Goal: Task Accomplishment & Management: Complete application form

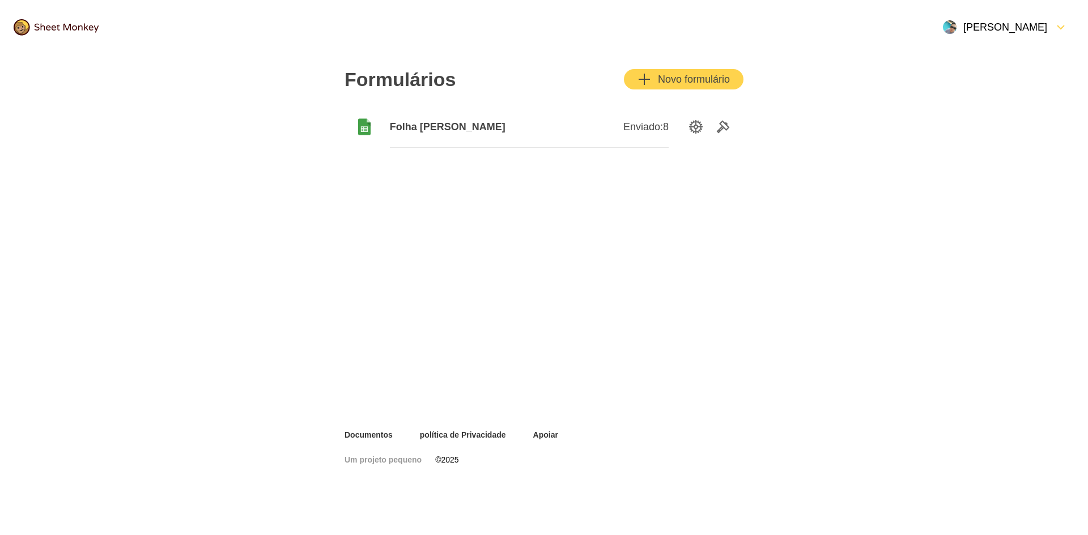
click at [693, 82] on font "Novo formulário" at bounding box center [694, 79] width 72 height 11
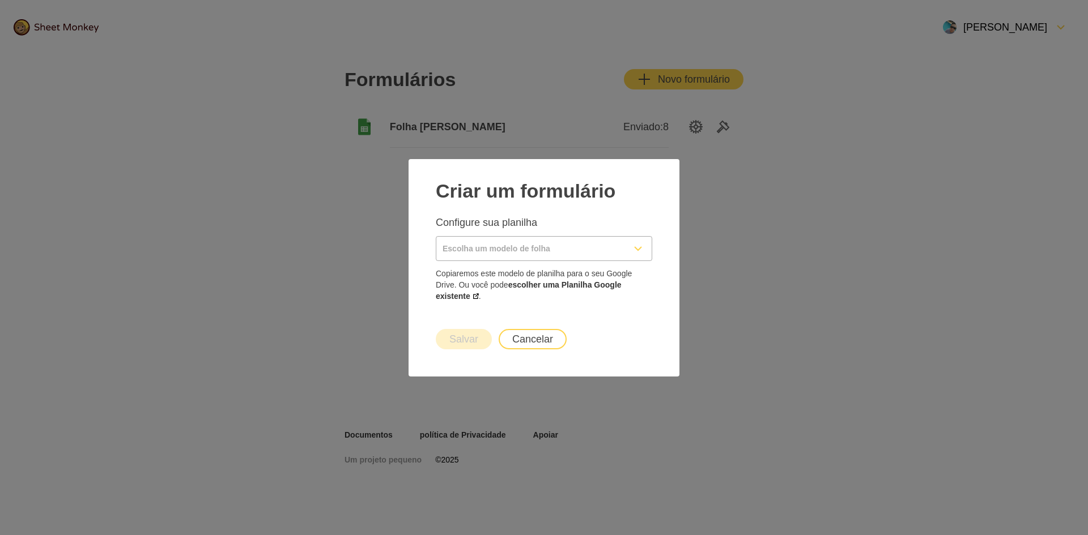
click at [558, 250] on input "Escolha um modelo de folha" at bounding box center [530, 249] width 188 height 24
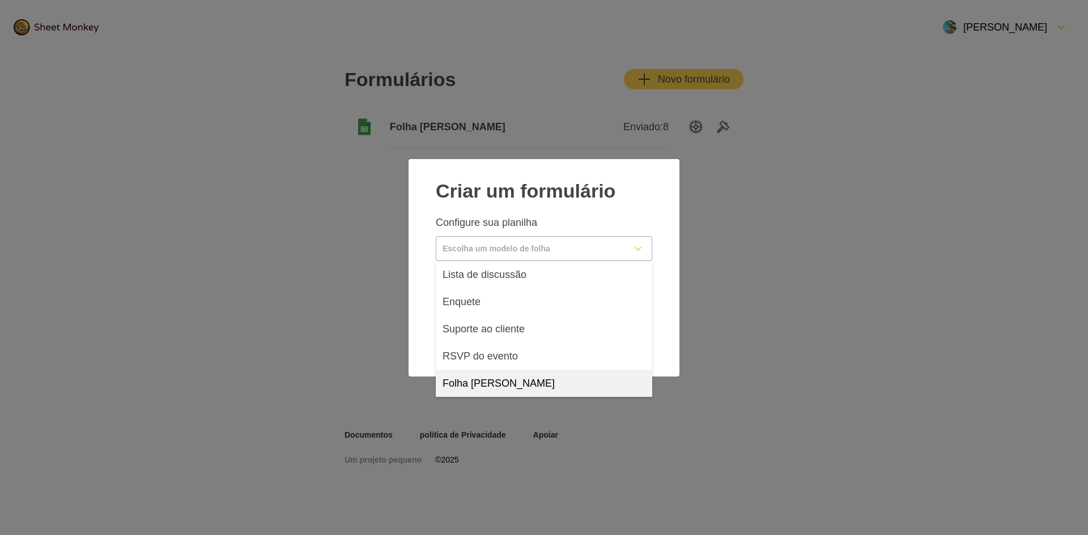
click at [497, 385] on font "Folha em branco" at bounding box center [498, 383] width 112 height 11
type input "Blank Sheet"
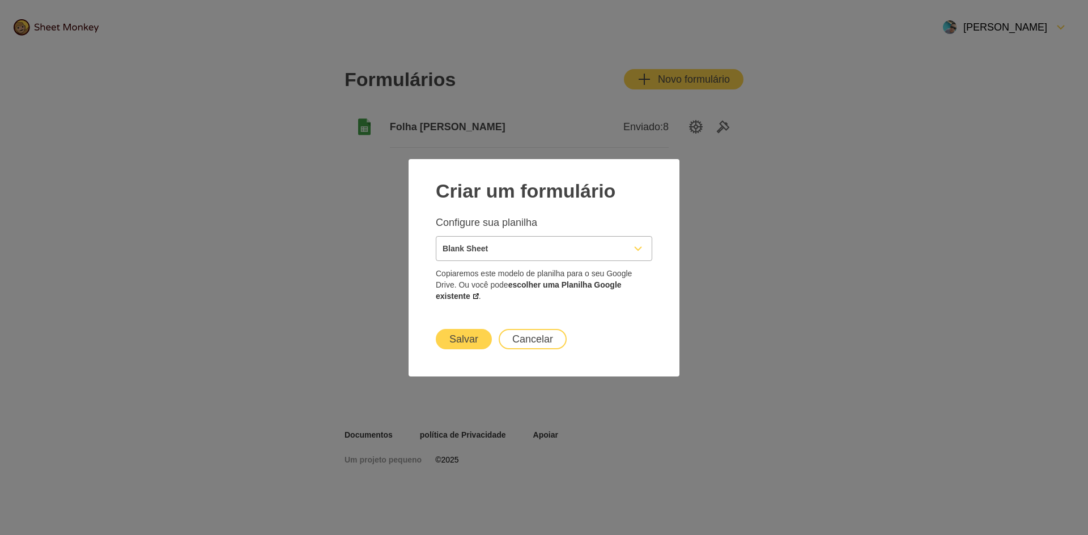
click at [475, 336] on font "Salvar" at bounding box center [463, 339] width 29 height 11
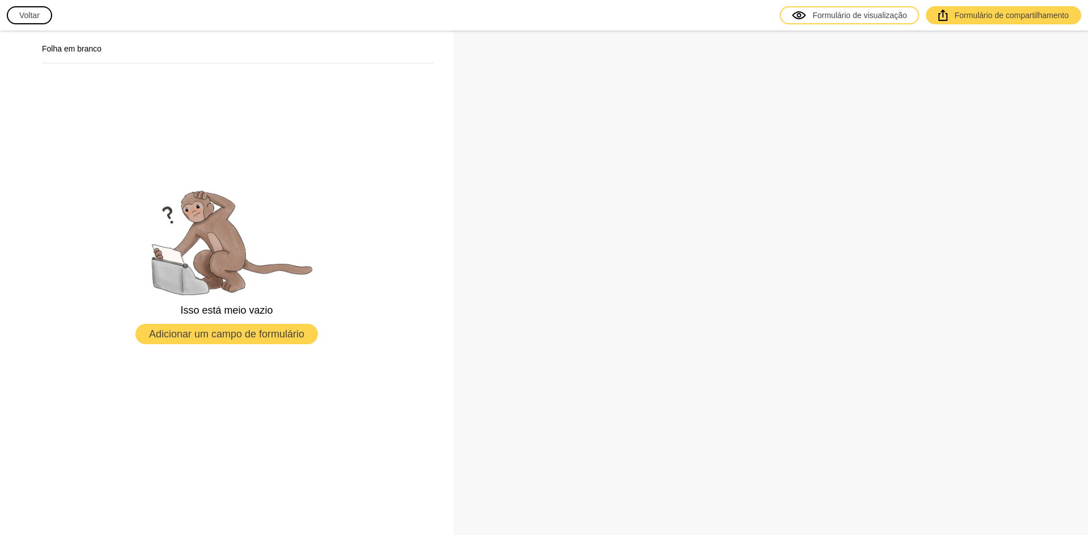
click at [263, 333] on font "Adicionar um campo de formulário" at bounding box center [226, 334] width 155 height 11
click at [866, 16] on font "Formulário de visualização" at bounding box center [859, 15] width 95 height 9
click at [268, 335] on font "Adicionar um campo de formulário" at bounding box center [226, 334] width 155 height 11
click at [16, 14] on button "Voltar" at bounding box center [29, 15] width 45 height 18
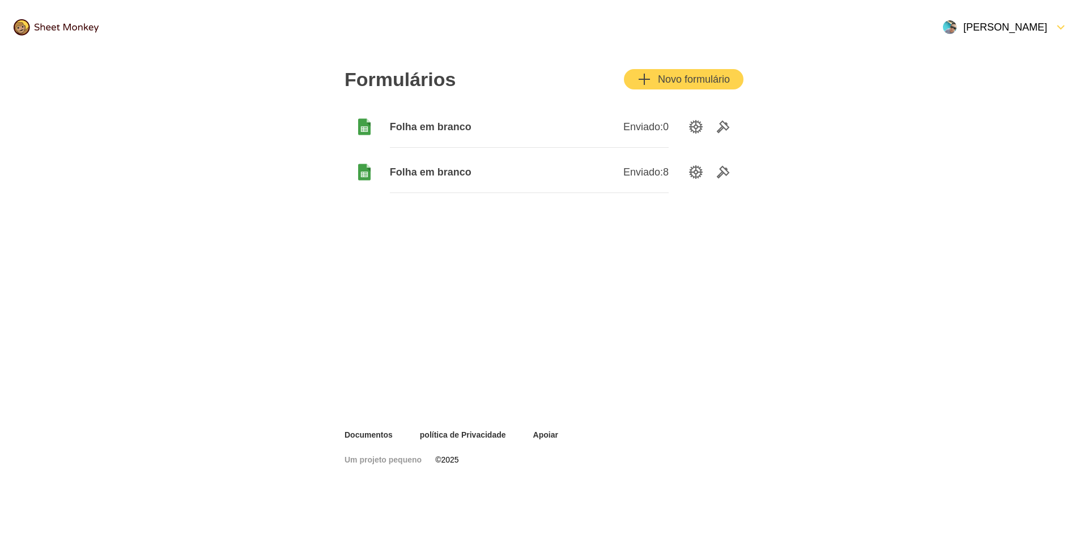
click at [697, 83] on font "Novo formulário" at bounding box center [694, 79] width 72 height 11
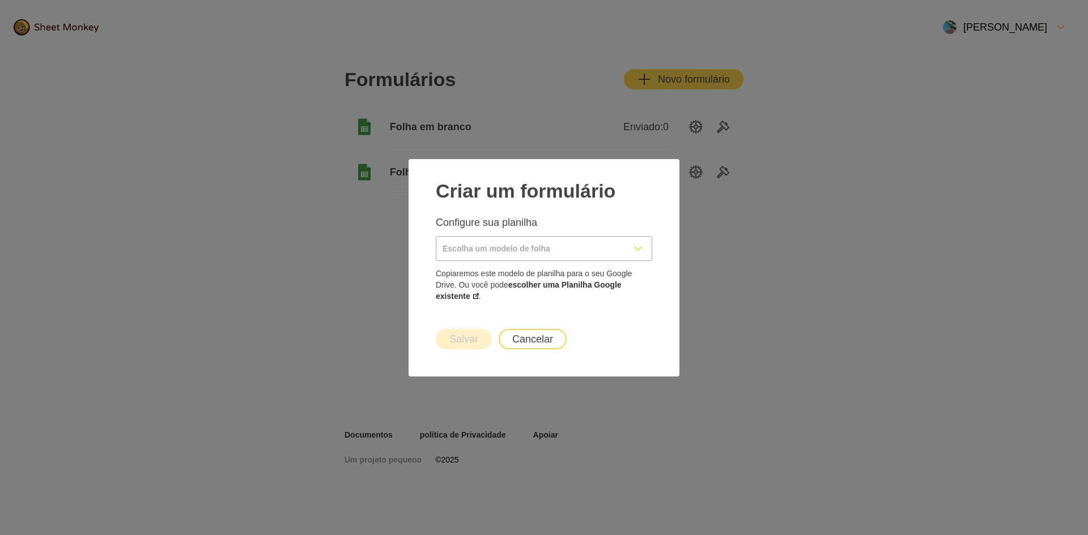
click at [522, 253] on input "Escolha um modelo de folha" at bounding box center [530, 249] width 188 height 24
click at [564, 203] on div at bounding box center [544, 209] width 216 height 14
click at [532, 284] on font "escolher uma Planilha Google existente" at bounding box center [529, 290] width 186 height 20
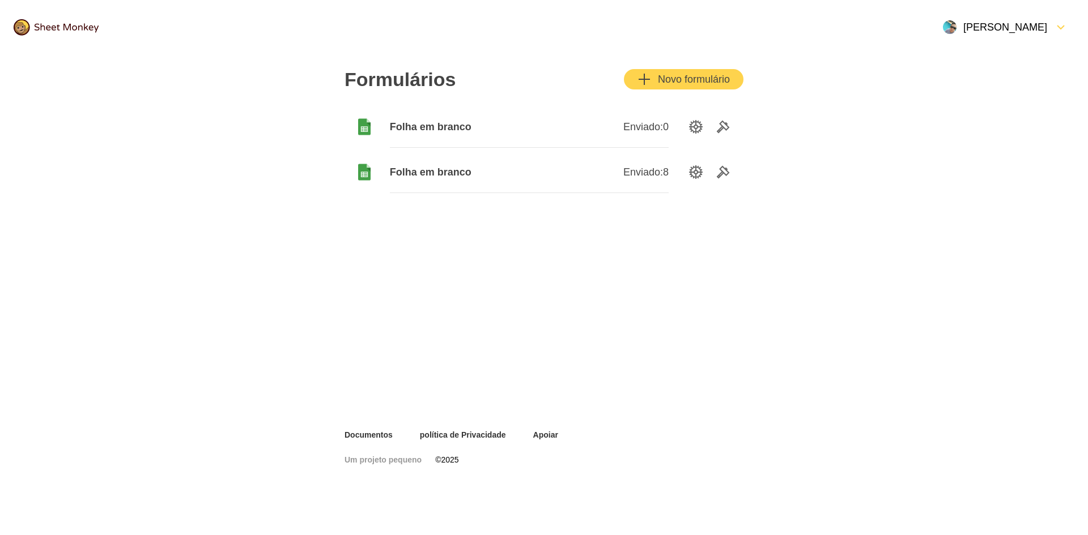
click at [368, 6] on header "[PERSON_NAME]" at bounding box center [544, 27] width 1088 height 54
click at [440, 121] on font "Folha em branco" at bounding box center [431, 126] width 82 height 11
click at [722, 124] on icon "Ferramentas" at bounding box center [723, 127] width 14 height 14
click at [659, 84] on font "Novo formulário" at bounding box center [694, 79] width 72 height 11
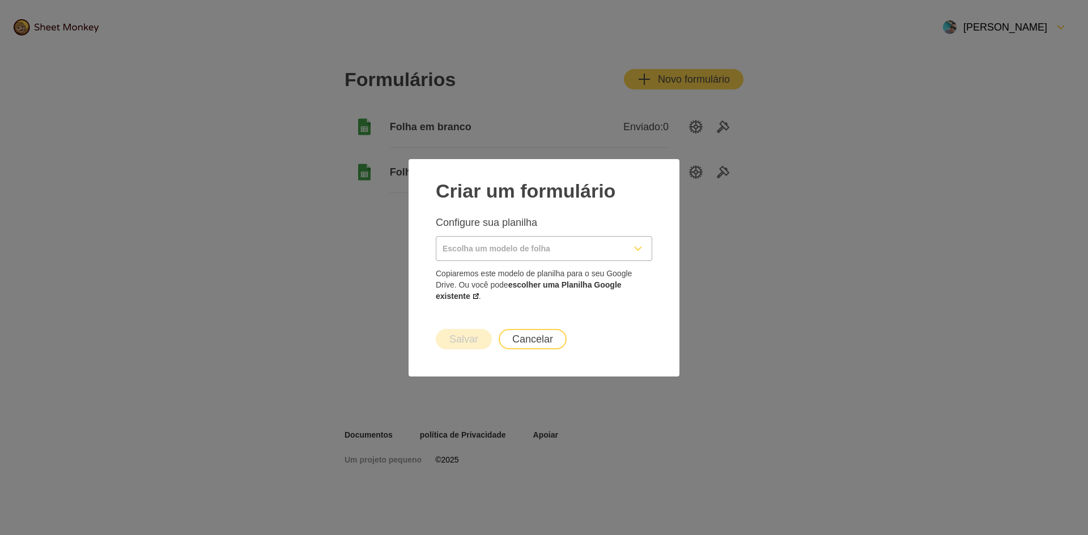
click at [519, 245] on input "Escolha um modelo de folha" at bounding box center [530, 249] width 188 height 24
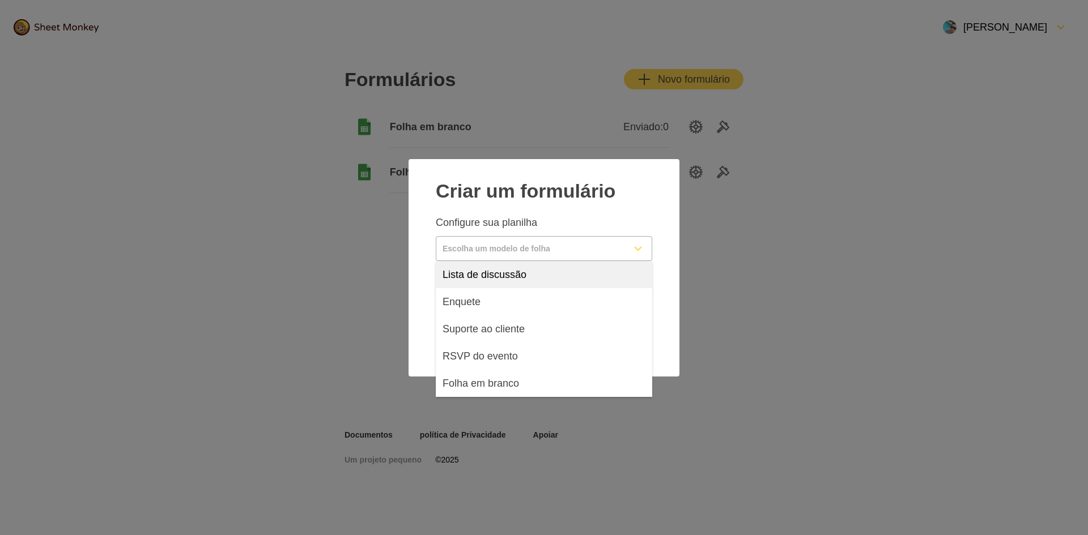
click at [652, 195] on div "[PERSON_NAME] um formulário Configure sua planilha [PERSON_NAME] este modelo de…" at bounding box center [544, 237] width 244 height 129
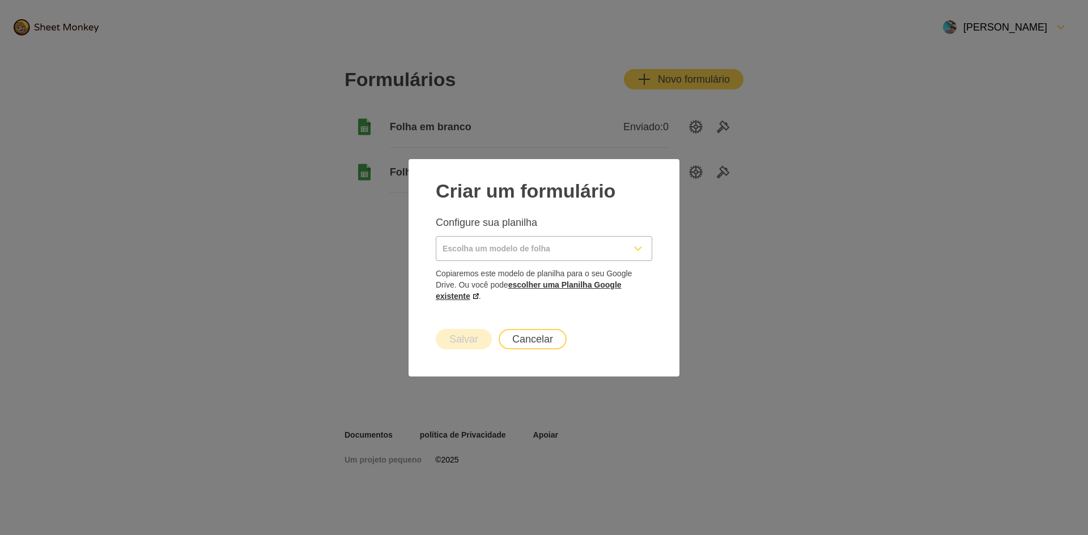
click at [553, 283] on font "escolher uma Planilha Google existente" at bounding box center [529, 290] width 186 height 20
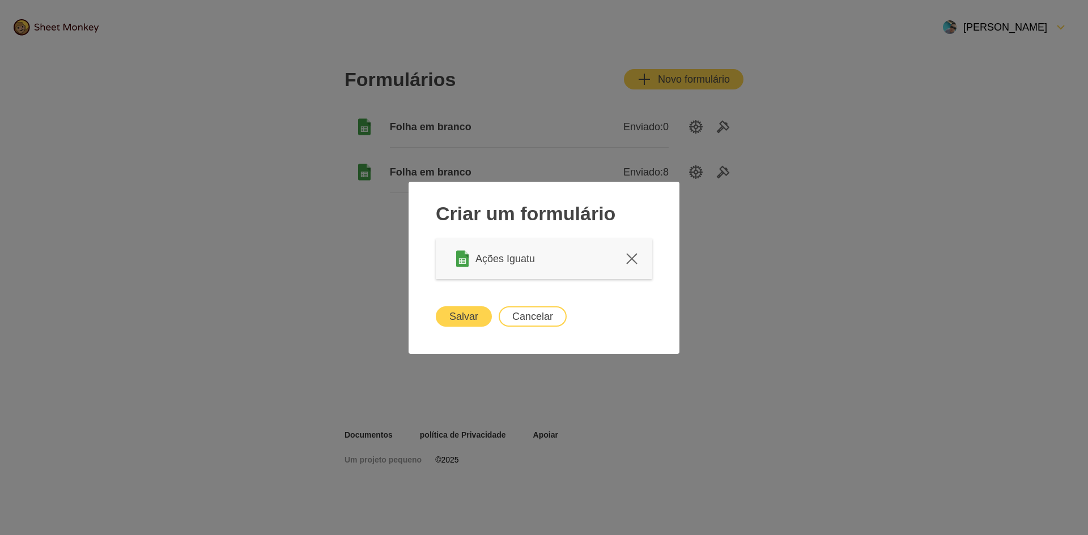
click at [466, 316] on font "Salvar" at bounding box center [463, 316] width 29 height 11
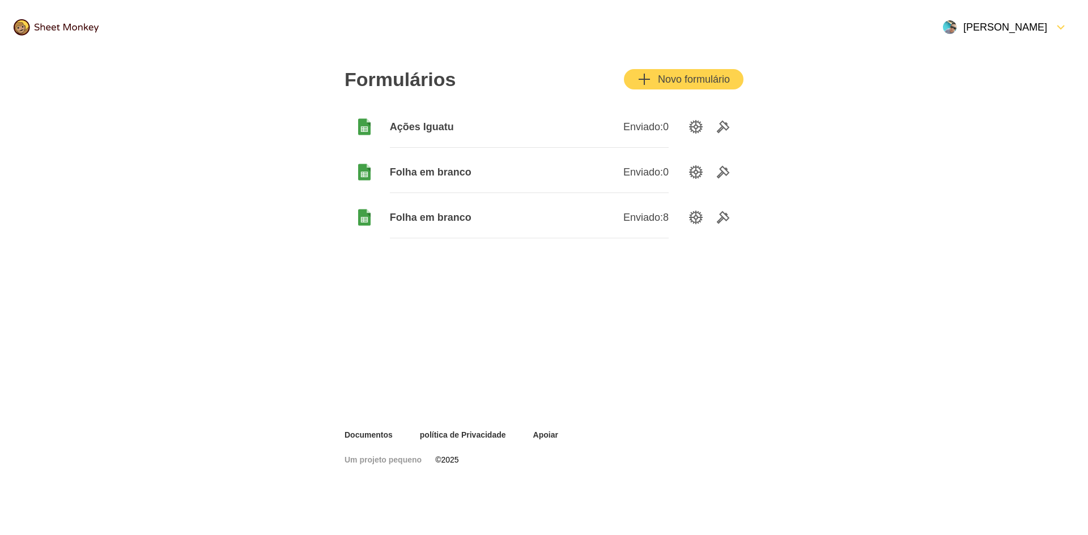
click at [433, 124] on font "Ações Iguatu" at bounding box center [422, 126] width 64 height 11
click at [696, 121] on icon "Opções de configuração" at bounding box center [696, 127] width 14 height 14
